Goal: Navigation & Orientation: Understand site structure

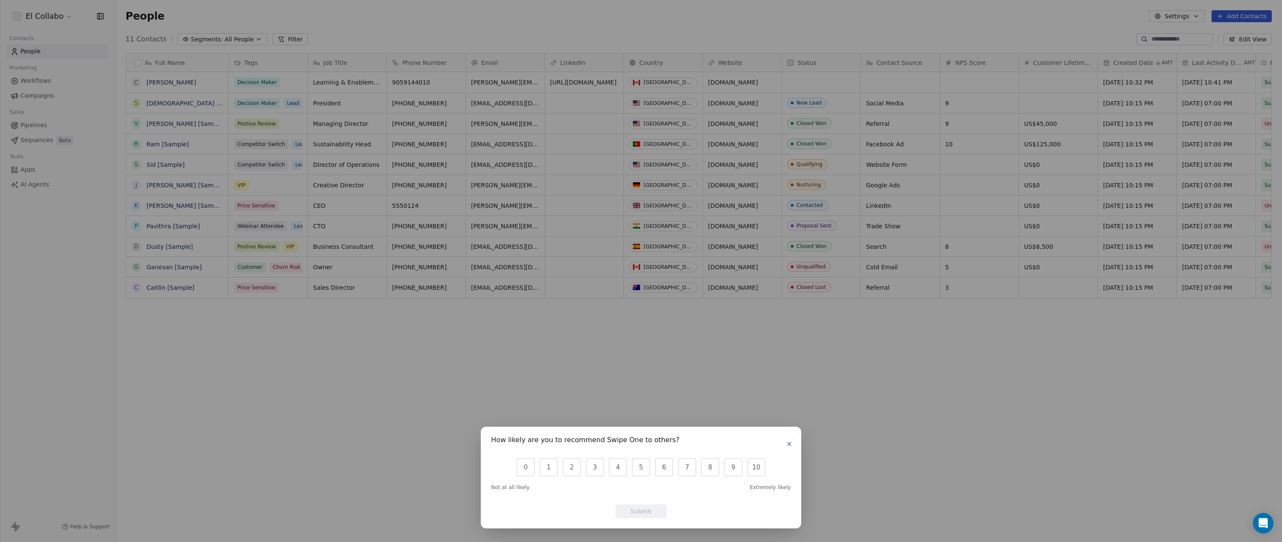
scroll to position [470, 1160]
click at [751, 467] on button "10" at bounding box center [756, 468] width 18 height 18
click at [632, 509] on button "Submit" at bounding box center [640, 512] width 51 height 14
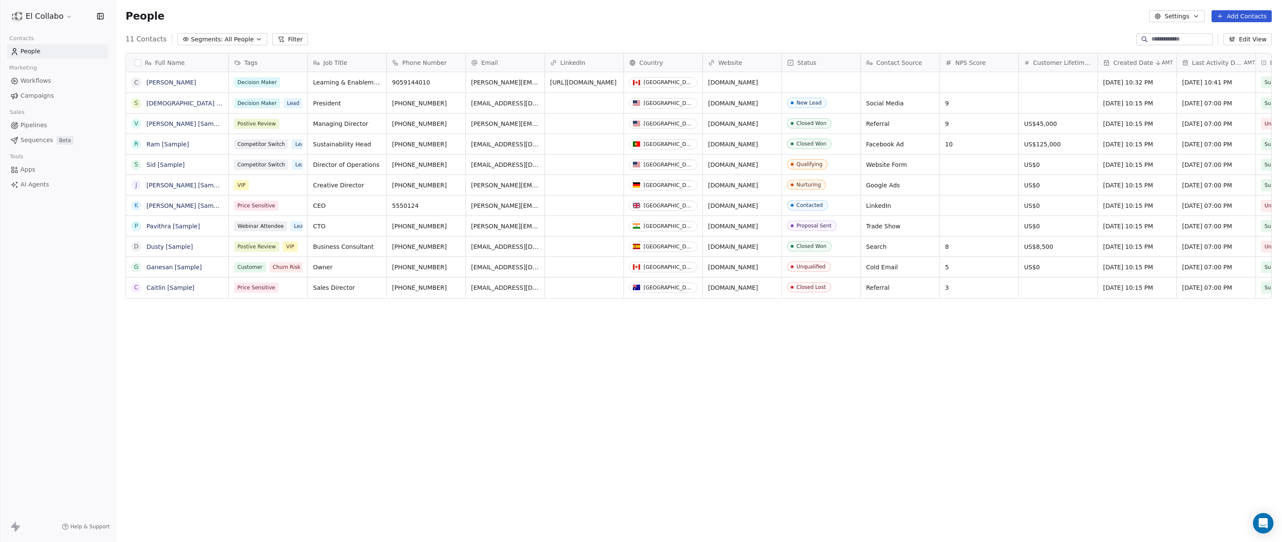
click at [334, 420] on div "How likely are you to recommend Swipe One to others? 0 1 2 3 4 5 6 7 8 9 10 Not…" at bounding box center [641, 271] width 1282 height 542
click at [20, 53] on link "People" at bounding box center [57, 51] width 101 height 14
click at [1230, 9] on div "People Settings Add Contacts" at bounding box center [698, 16] width 1166 height 32
click at [1230, 14] on button "Add Contacts" at bounding box center [1241, 16] width 60 height 12
click at [1027, 27] on html "El Collabo Contacts People Marketing Workflows Campaigns Sales Pipelines Sequen…" at bounding box center [641, 271] width 1282 height 542
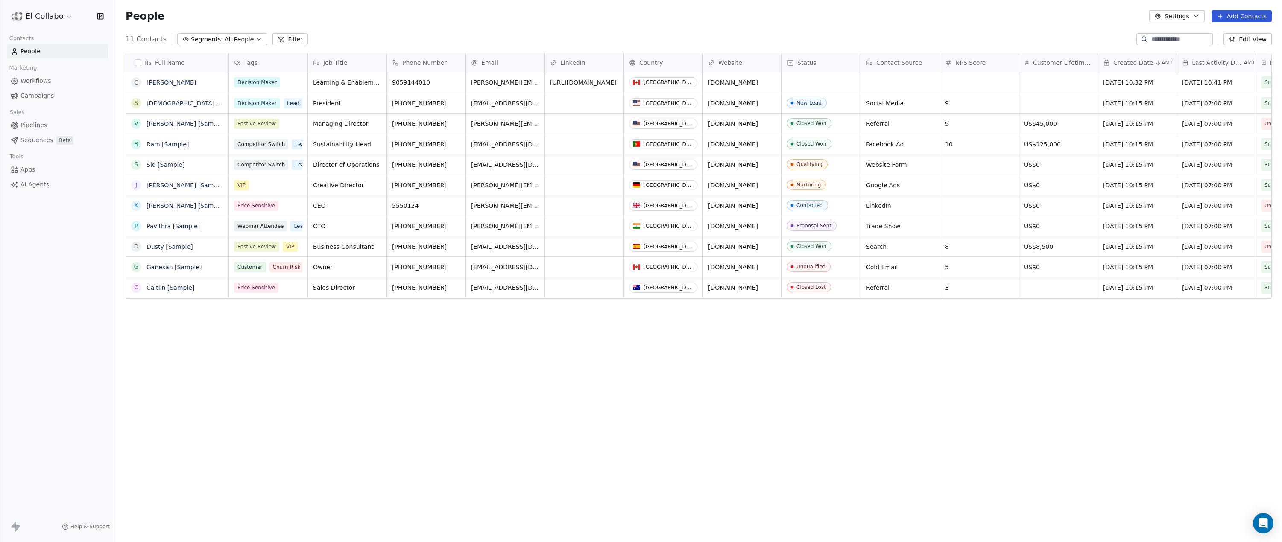
click at [1251, 40] on button "Edit View" at bounding box center [1247, 39] width 48 height 12
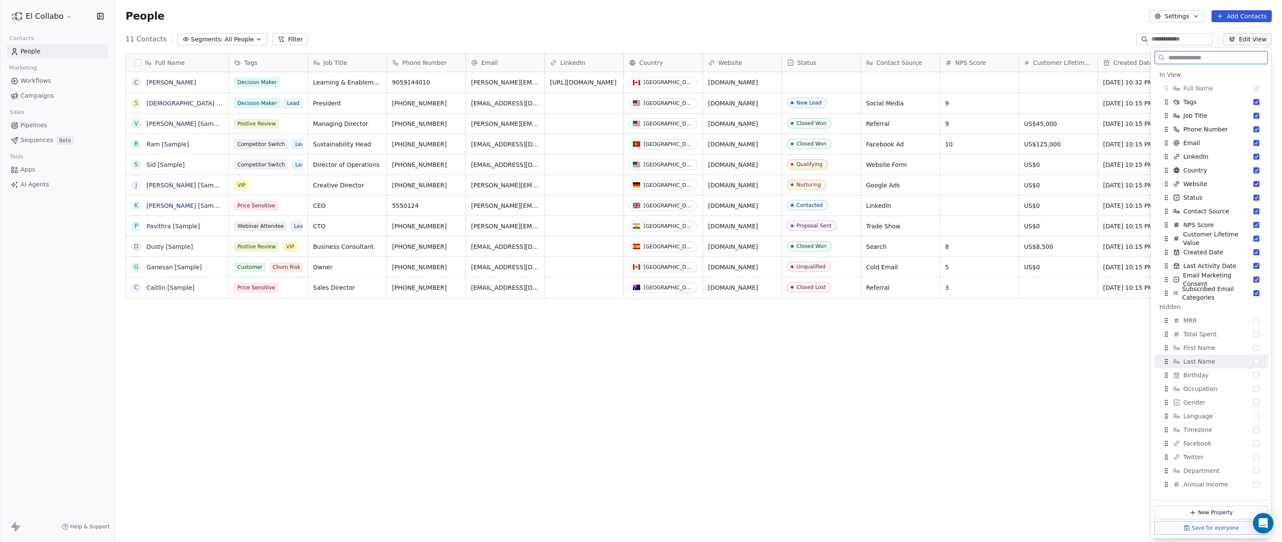
click at [1253, 361] on button "Suggestions" at bounding box center [1256, 362] width 6 height 6
click at [1251, 344] on div "Total Spent" at bounding box center [1210, 348] width 107 height 14
click at [1253, 361] on button "Suggestions" at bounding box center [1256, 362] width 6 height 6
click at [1253, 320] on button "Suggestions" at bounding box center [1256, 321] width 6 height 6
drag, startPoint x: 1166, startPoint y: 319, endPoint x: 1172, endPoint y: 87, distance: 231.5
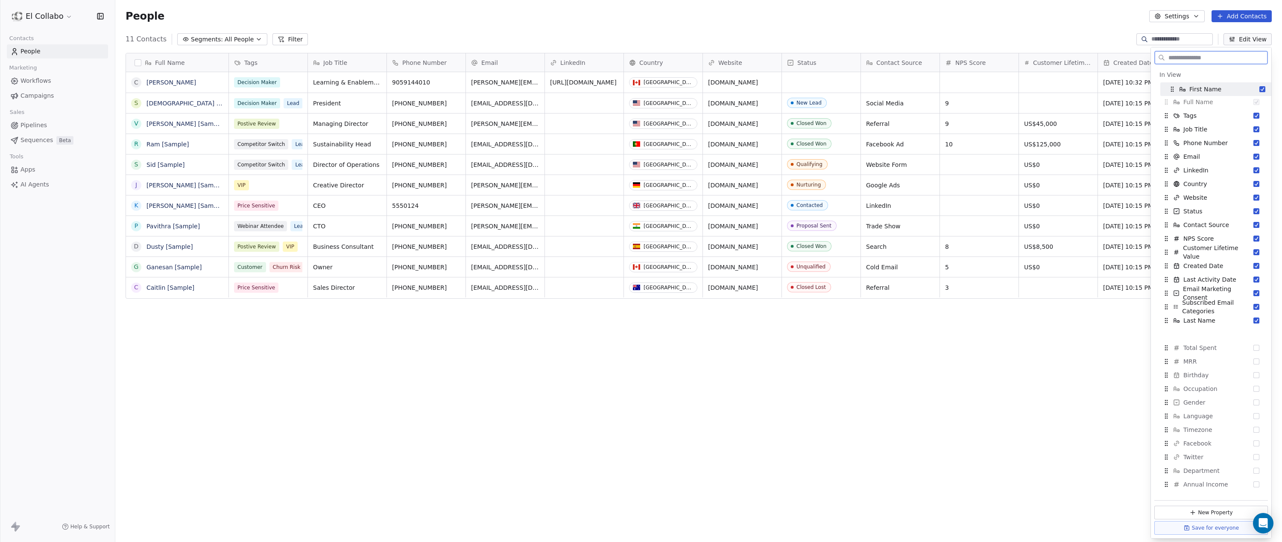
click at [1172, 87] on icon "Suggestions" at bounding box center [1172, 89] width 7 height 7
drag, startPoint x: 1167, startPoint y: 321, endPoint x: 1163, endPoint y: 100, distance: 220.3
click at [1163, 100] on icon "Suggestions" at bounding box center [1162, 100] width 0 height 0
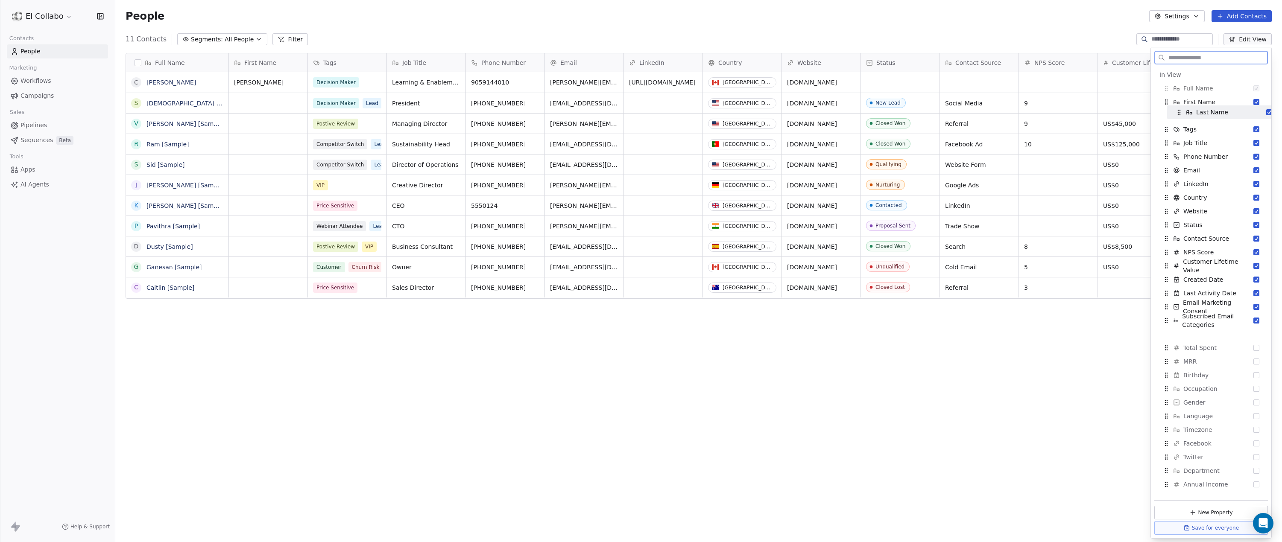
drag, startPoint x: 1166, startPoint y: 321, endPoint x: 1179, endPoint y: 112, distance: 208.7
click at [1179, 112] on icon "Suggestions" at bounding box center [1178, 112] width 7 height 7
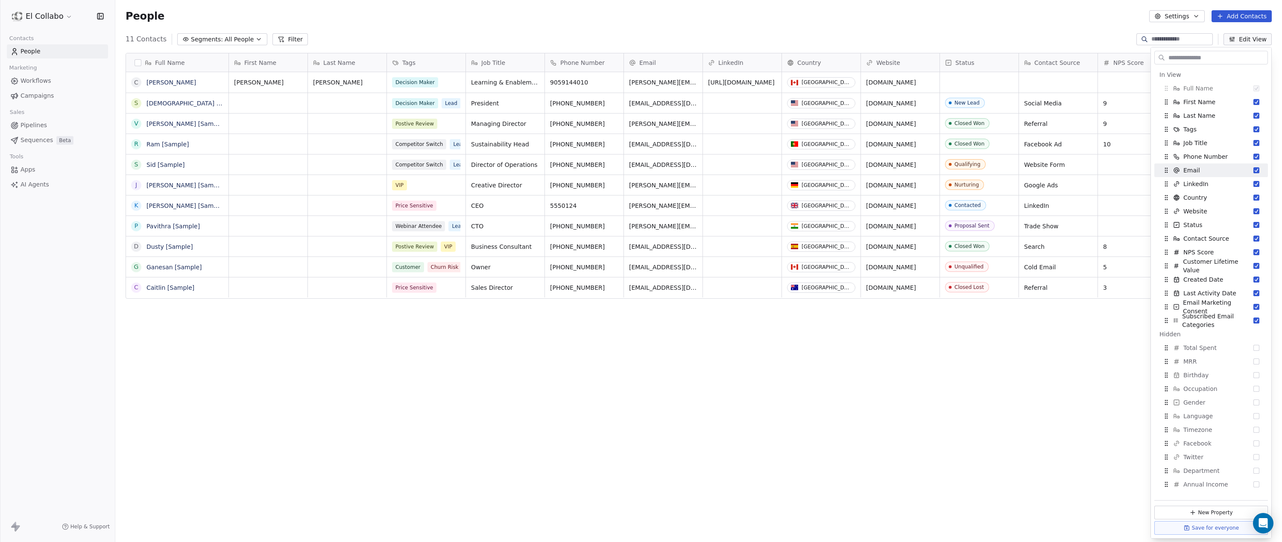
click at [970, 409] on div "Full Name C [PERSON_NAME] [Sample] V [PERSON_NAME] [Sample] R Ram [Sample] S [P…" at bounding box center [698, 284] width 1166 height 477
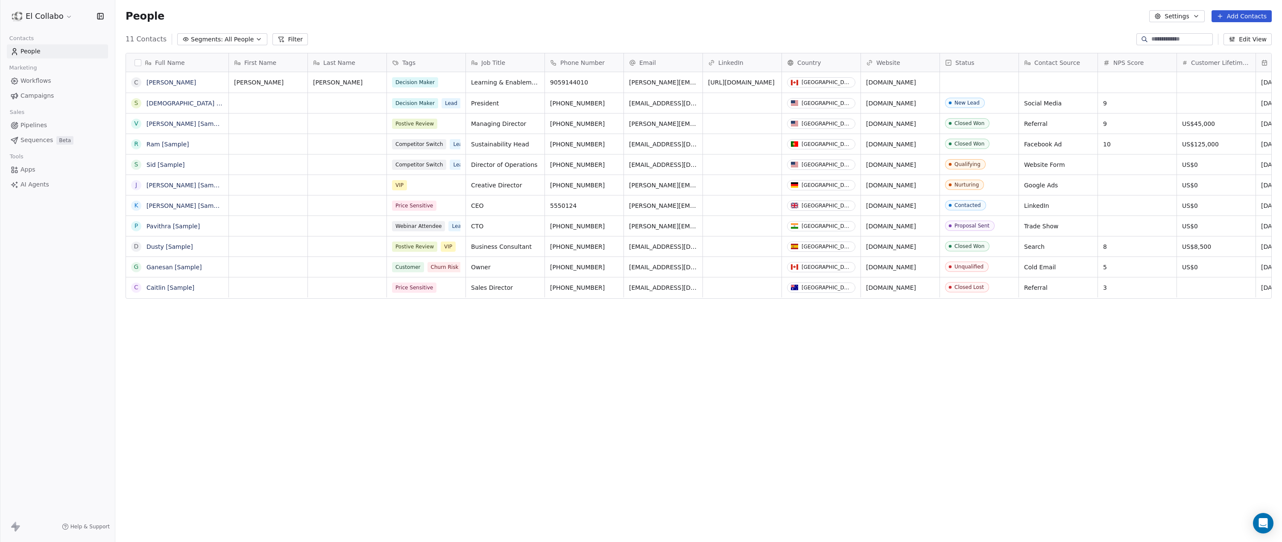
click at [427, 370] on div "Full Name C [PERSON_NAME] [Sample] V [PERSON_NAME] [Sample] R Ram [Sample] S [P…" at bounding box center [698, 284] width 1166 height 477
click at [382, 32] on div "People Settings Add Contacts" at bounding box center [698, 16] width 1166 height 32
click at [255, 39] on icon "button" at bounding box center [258, 39] width 7 height 7
click at [421, 21] on html "El Collabo Contacts People Marketing Workflows Campaigns Sales Pipelines Sequen…" at bounding box center [641, 271] width 1282 height 542
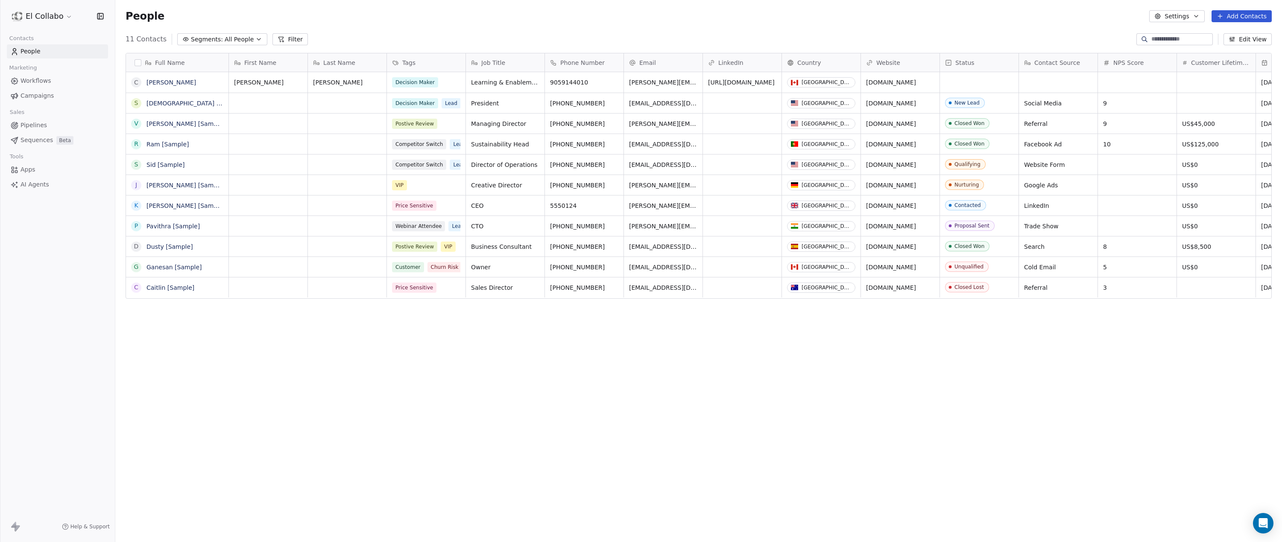
drag, startPoint x: 342, startPoint y: 353, endPoint x: 332, endPoint y: 319, distance: 34.8
click at [343, 353] on div "Full Name C [PERSON_NAME] [Sample] V [PERSON_NAME] [Sample] R Ram [Sample] S [P…" at bounding box center [698, 284] width 1166 height 477
click at [26, 77] on span "Workflows" at bounding box center [35, 80] width 31 height 9
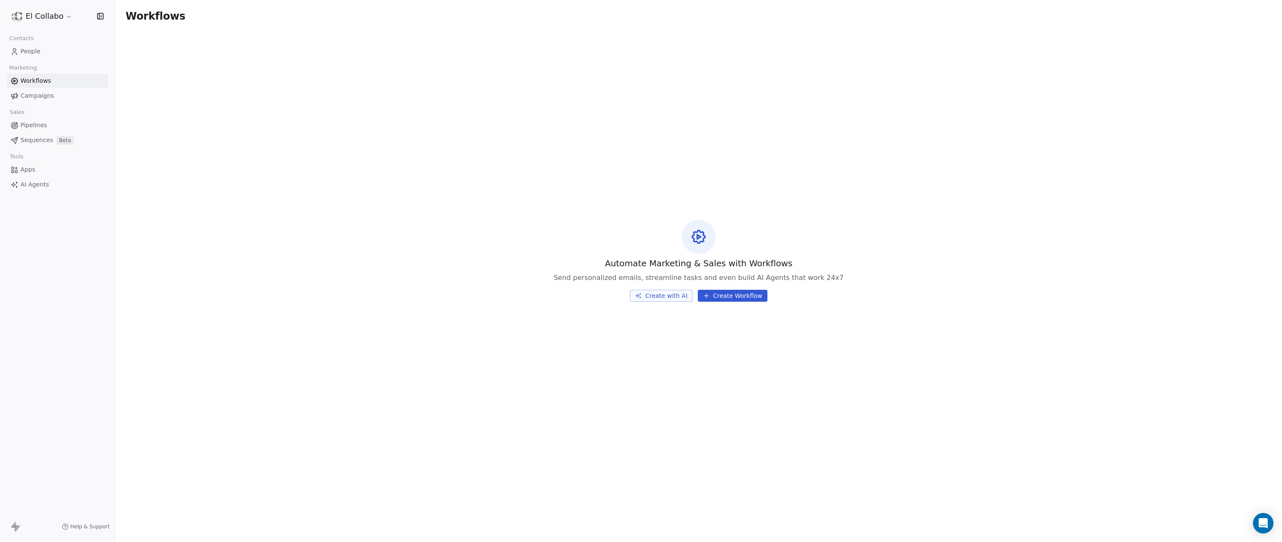
click at [34, 94] on span "Campaigns" at bounding box center [36, 95] width 33 height 9
click at [50, 124] on link "Pipelines" at bounding box center [57, 125] width 101 height 14
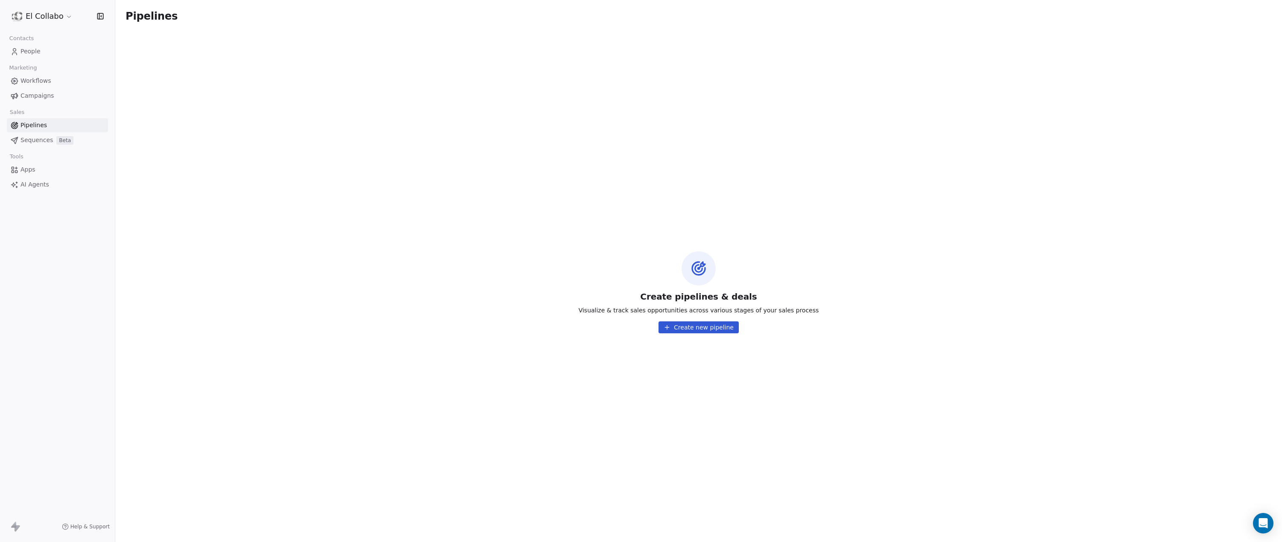
click at [46, 143] on span "Sequences" at bounding box center [36, 140] width 32 height 9
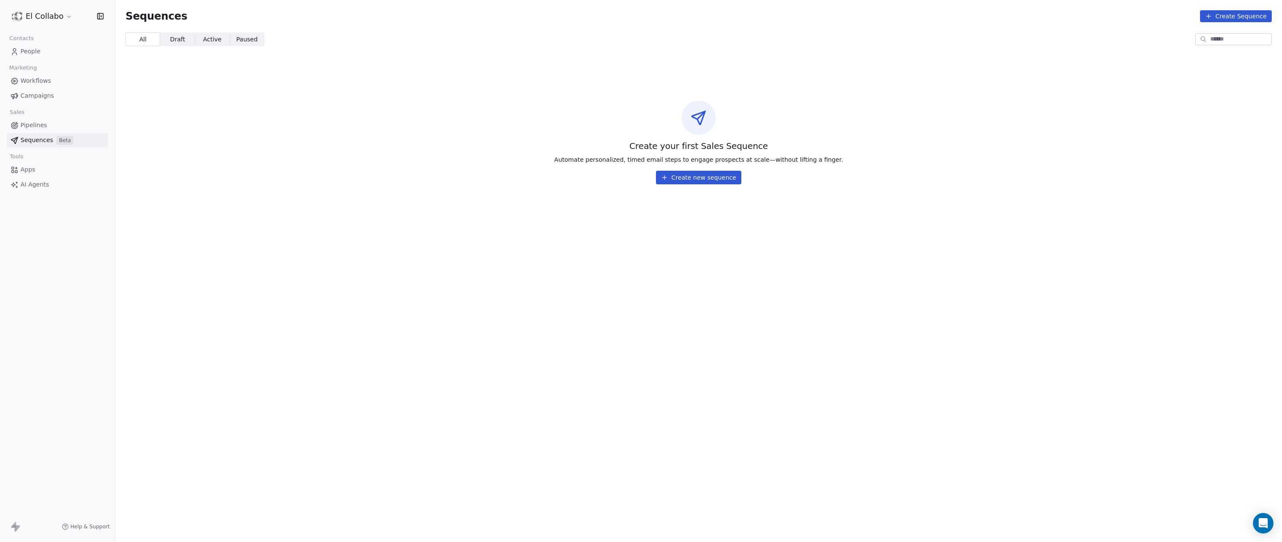
click at [32, 167] on span "Apps" at bounding box center [27, 169] width 15 height 9
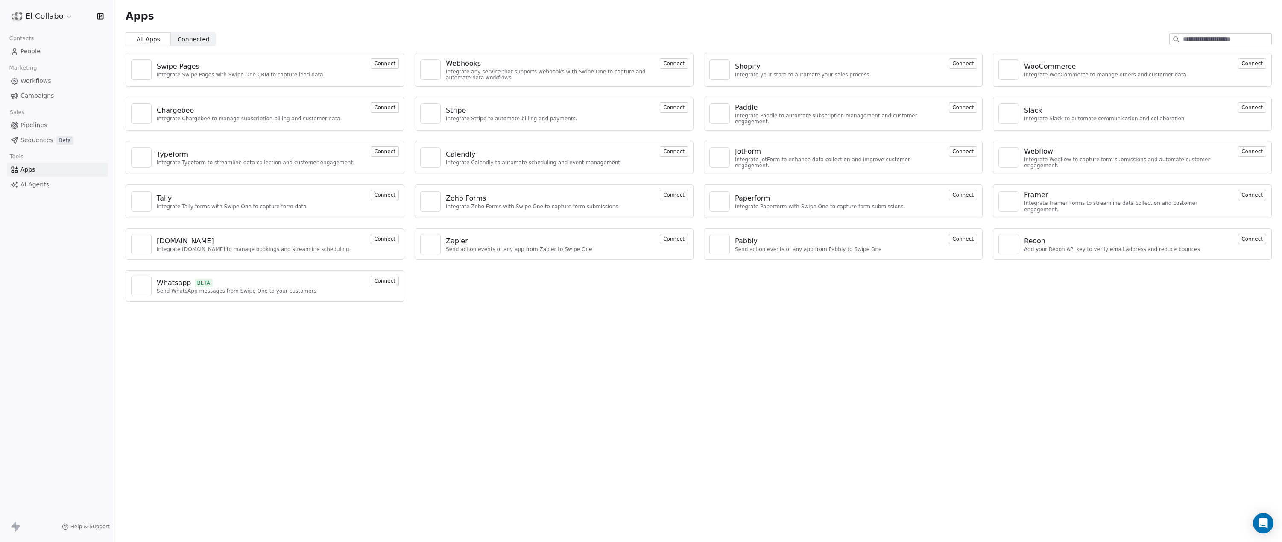
click at [243, 373] on div "Apps All Apps All Apps Connected Connected Swipe Pages Integrate Swipe Pages wi…" at bounding box center [698, 271] width 1166 height 542
click at [102, 268] on div "El Collabo Contacts People Marketing Workflows Campaigns Sales Pipelines Sequen…" at bounding box center [57, 271] width 115 height 542
click at [40, 187] on span "AI Agents" at bounding box center [34, 184] width 29 height 9
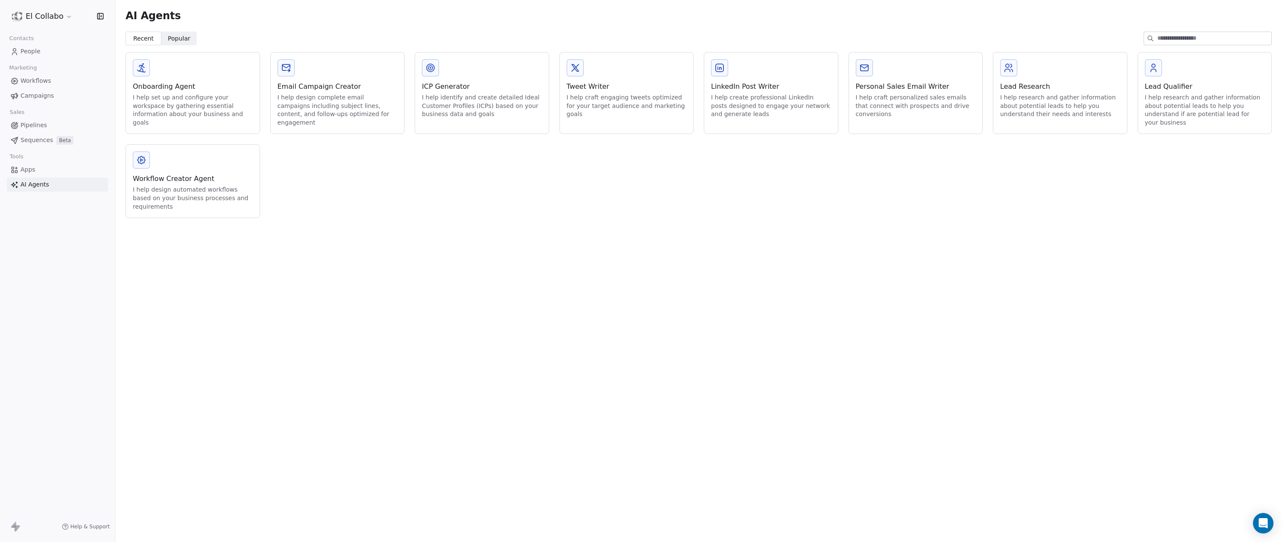
click at [208, 90] on div "Onboarding Agent" at bounding box center [193, 87] width 120 height 10
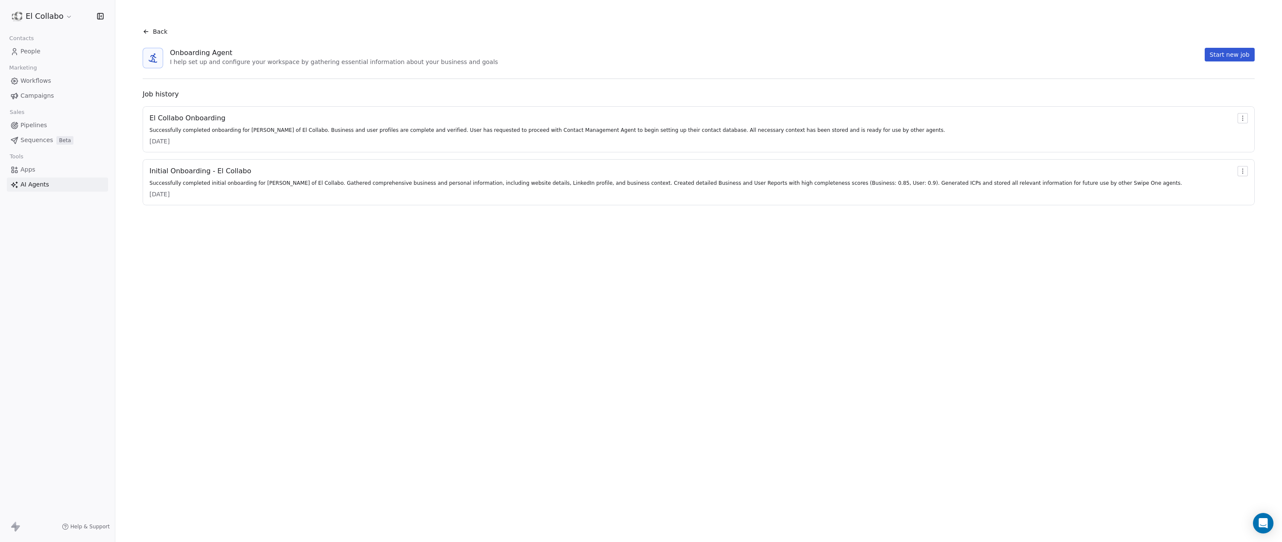
click at [195, 121] on div "El Collabo Onboarding" at bounding box center [546, 118] width 795 height 10
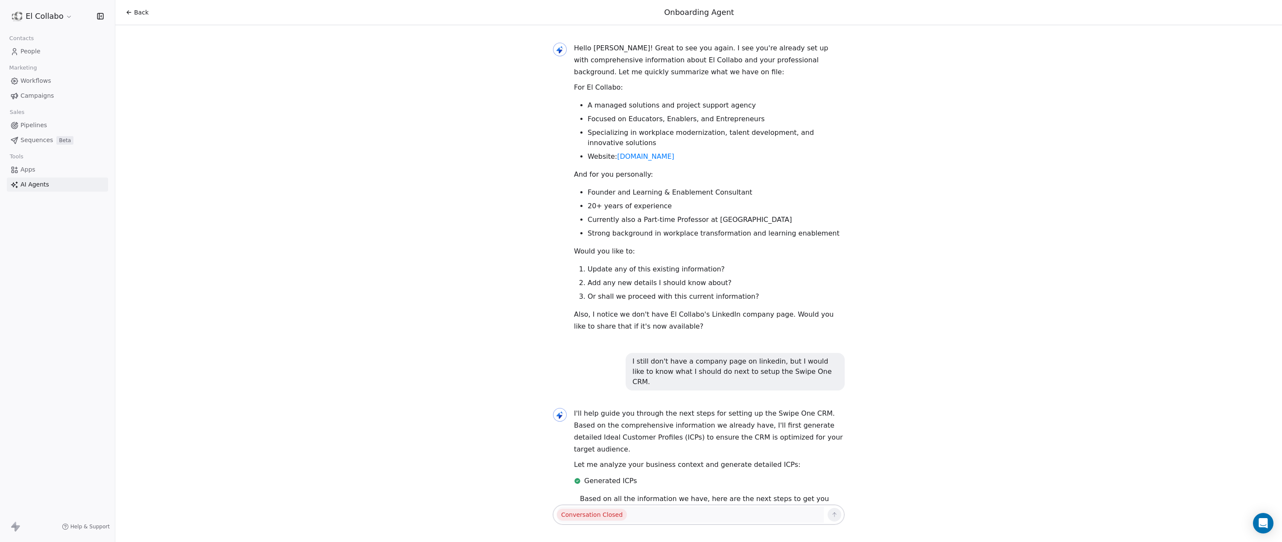
click at [260, 75] on div "Hello [PERSON_NAME]! Great to see you again. I see you're already set up with c…" at bounding box center [698, 264] width 1166 height 478
click at [44, 51] on link "People" at bounding box center [57, 51] width 101 height 14
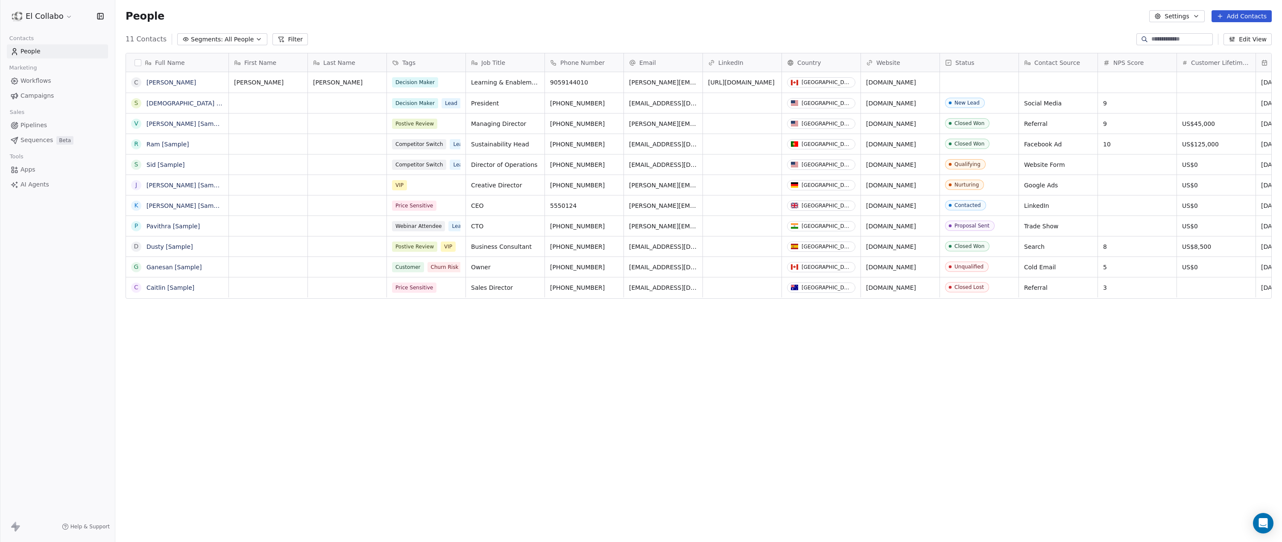
scroll to position [470, 1160]
click at [442, 32] on div "11 Contacts Segments: All People Filter Edit View" at bounding box center [698, 39] width 1166 height 14
